Goal: Task Accomplishment & Management: Use online tool/utility

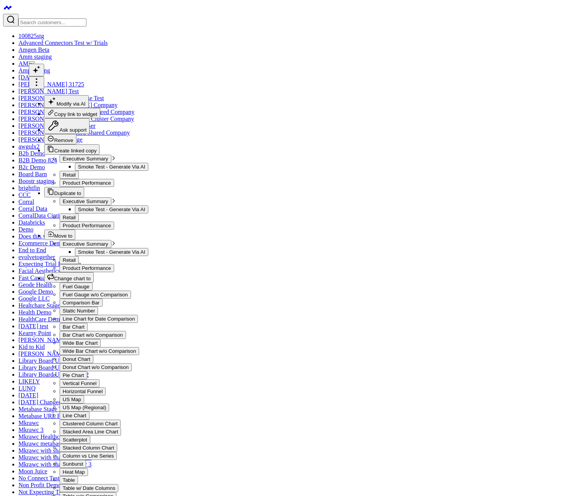
click at [41, 78] on icon at bounding box center [36, 82] width 9 height 9
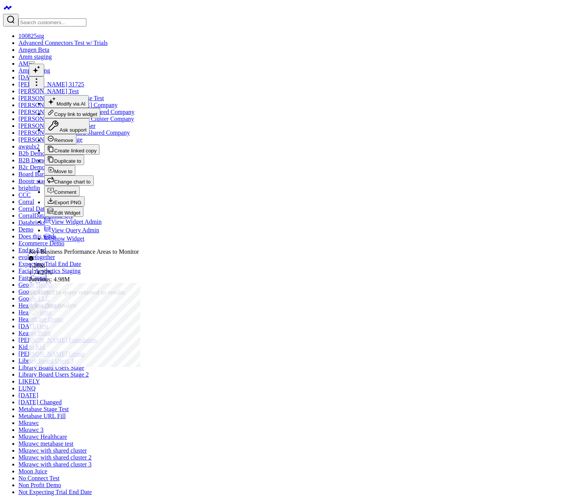
click at [83, 217] on button "Edit Widget" at bounding box center [63, 212] width 39 height 10
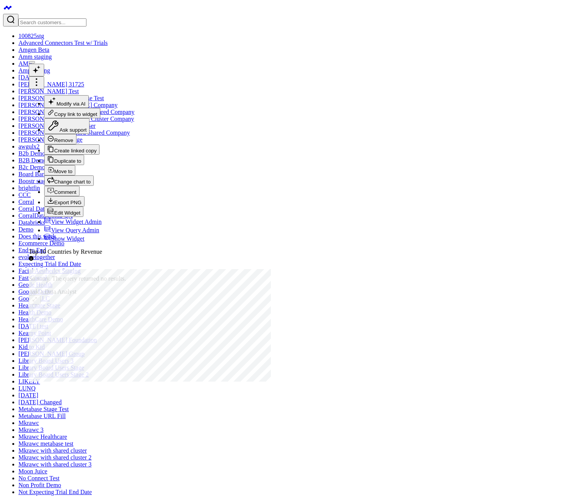
click at [41, 78] on icon at bounding box center [36, 82] width 9 height 9
click at [83, 217] on button "Edit Widget" at bounding box center [63, 212] width 39 height 10
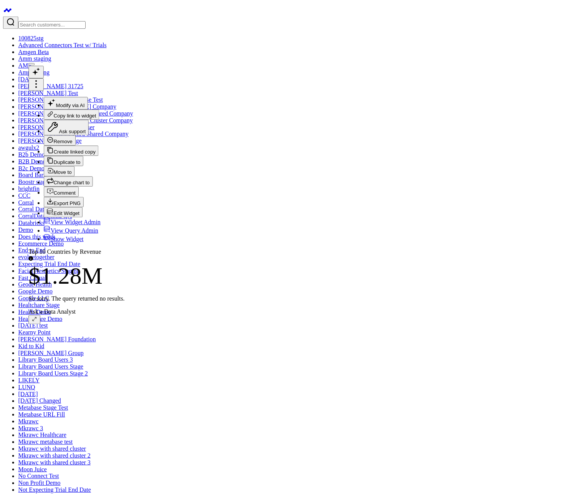
scroll to position [10, 0]
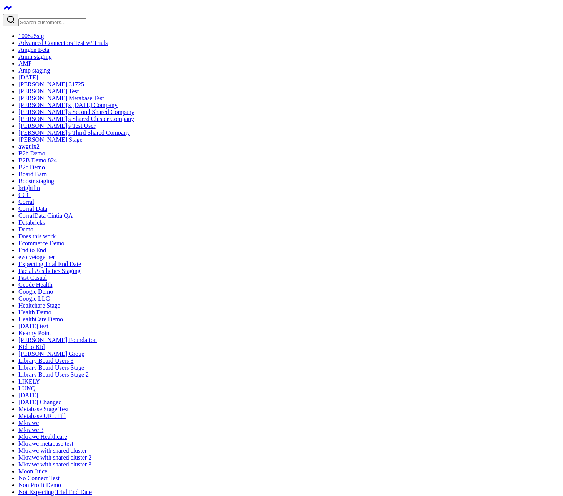
type textarea "u"
type textarea "un"
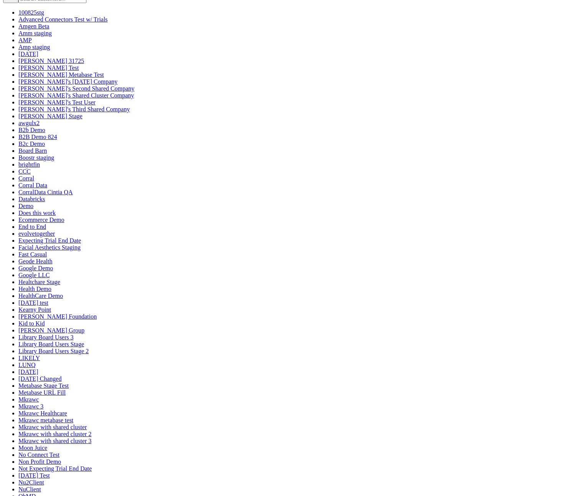
drag, startPoint x: 400, startPoint y: 219, endPoint x: 172, endPoint y: 378, distance: 277.7
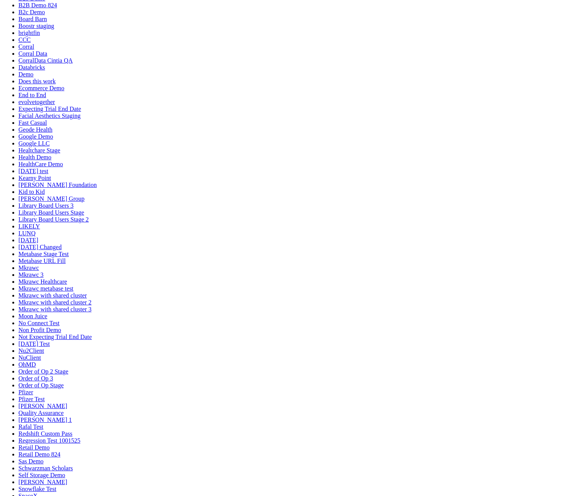
scroll to position [211, 0]
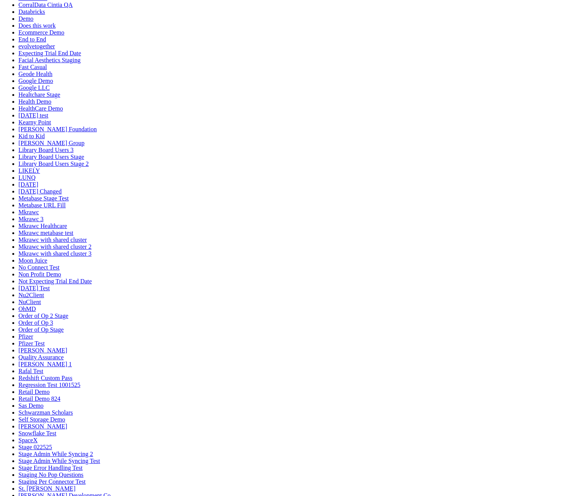
drag, startPoint x: 446, startPoint y: 222, endPoint x: 466, endPoint y: 311, distance: 90.9
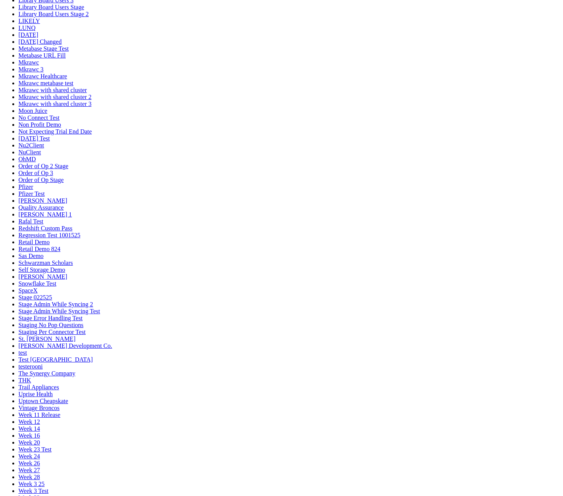
scroll to position [360, 0]
drag, startPoint x: 276, startPoint y: 441, endPoint x: 111, endPoint y: 436, distance: 164.7
drag, startPoint x: 202, startPoint y: 181, endPoint x: 383, endPoint y: 188, distance: 181.3
